Goal: Navigation & Orientation: Find specific page/section

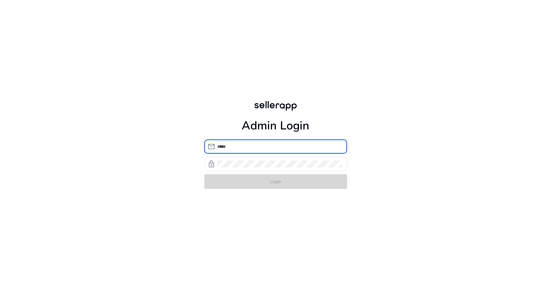
type input "**********"
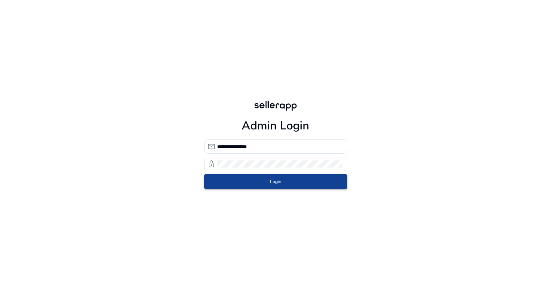
click at [272, 181] on form "**********" at bounding box center [275, 163] width 143 height 49
click at [272, 181] on span "Login" at bounding box center [275, 181] width 11 height 7
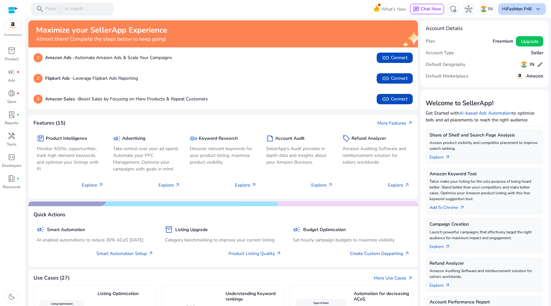
click at [507, 9] on b "Fashion Frill" at bounding box center [519, 9] width 25 height 6
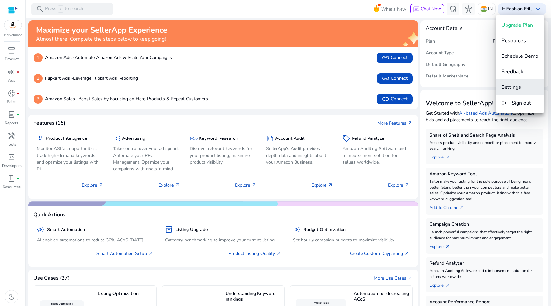
click at [509, 84] on span "Settings" at bounding box center [512, 87] width 20 height 7
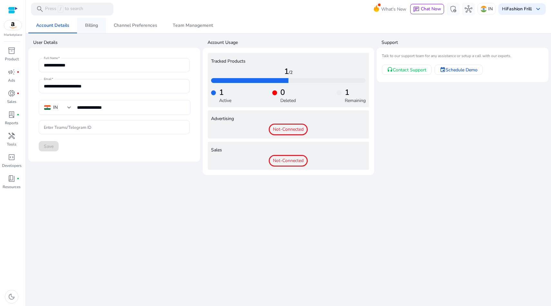
click at [88, 23] on span "Billing" at bounding box center [91, 25] width 13 height 5
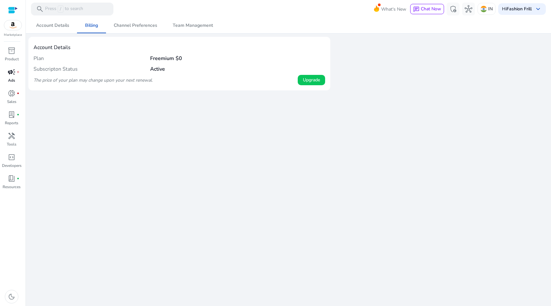
click at [9, 71] on span "campaign" at bounding box center [12, 72] width 8 height 8
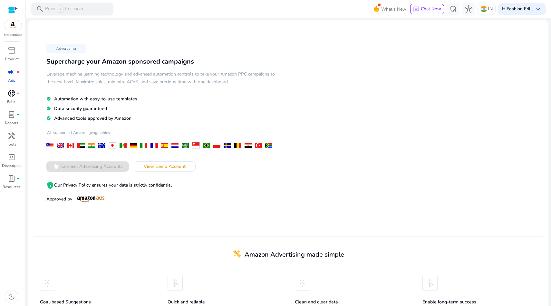
click at [11, 95] on span "donut_small" at bounding box center [12, 93] width 8 height 8
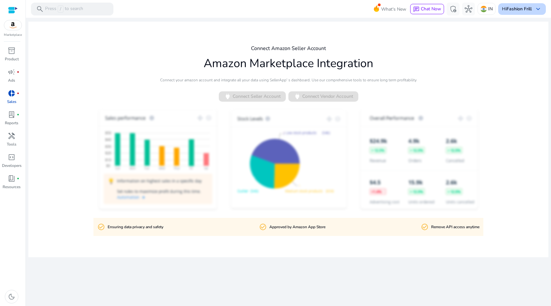
click at [519, 5] on div "Hi Fashion Frill keyboard_arrow_down" at bounding box center [522, 9] width 48 height 12
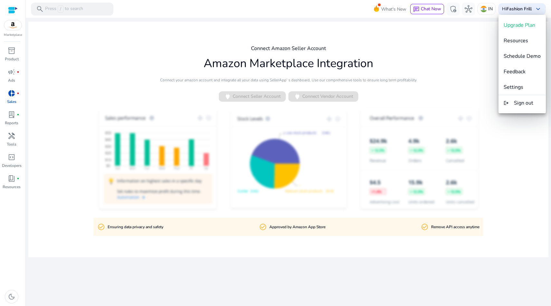
click at [396, 48] on div at bounding box center [275, 153] width 551 height 306
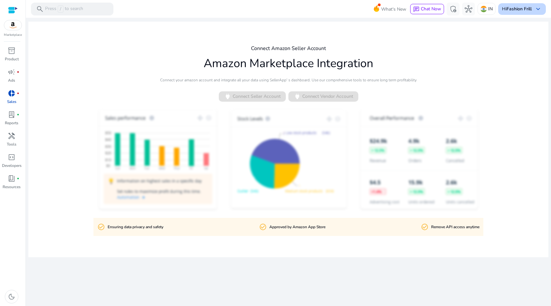
click at [527, 13] on div "Hi Fashion Frill keyboard_arrow_down" at bounding box center [522, 9] width 48 height 12
